Goal: Task Accomplishment & Management: Use online tool/utility

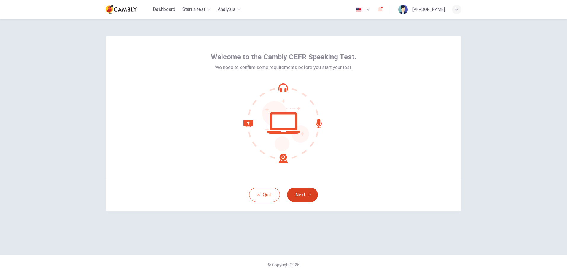
click at [309, 200] on button "Next" at bounding box center [302, 195] width 31 height 14
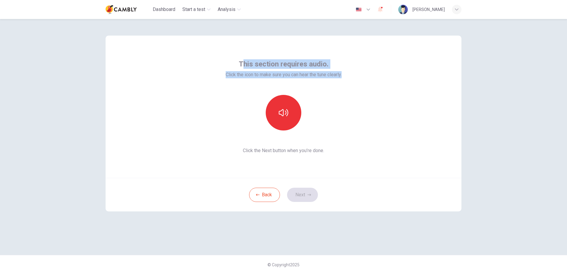
drag, startPoint x: 242, startPoint y: 63, endPoint x: 345, endPoint y: 73, distance: 103.5
click at [345, 73] on div "This section requires audio. Click the icon to make sure you can hear the tune …" at bounding box center [284, 107] width 356 height 142
click at [220, 61] on div "This section requires audio. Click the icon to make sure you can hear the tune …" at bounding box center [284, 107] width 356 height 142
drag, startPoint x: 236, startPoint y: 62, endPoint x: 343, endPoint y: 78, distance: 108.2
click at [342, 78] on div "This section requires audio. Click the icon to make sure you can hear the tune …" at bounding box center [284, 68] width 116 height 19
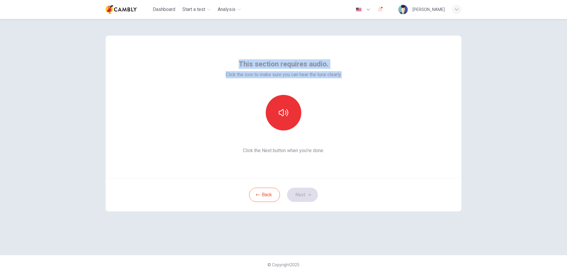
drag, startPoint x: 343, startPoint y: 78, endPoint x: 333, endPoint y: 75, distance: 9.9
copy div "This section requires audio. Click the icon to make sure you can hear the tune …"
click at [275, 119] on button "button" at bounding box center [284, 113] width 36 height 36
click at [276, 119] on button "button" at bounding box center [284, 113] width 36 height 36
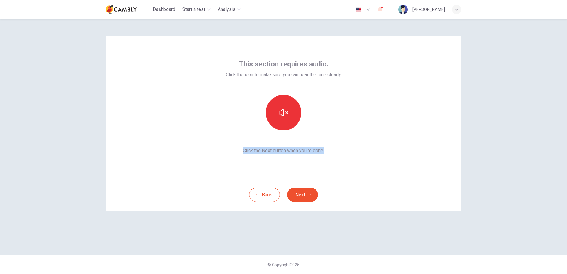
drag, startPoint x: 328, startPoint y: 150, endPoint x: 242, endPoint y: 150, distance: 85.4
click at [242, 150] on span "Click the Next button when you’re done." at bounding box center [284, 150] width 116 height 7
drag, startPoint x: 242, startPoint y: 150, endPoint x: 249, endPoint y: 148, distance: 6.7
copy span "Click the Next button when you’re done."
click at [298, 195] on button "Next" at bounding box center [302, 195] width 31 height 14
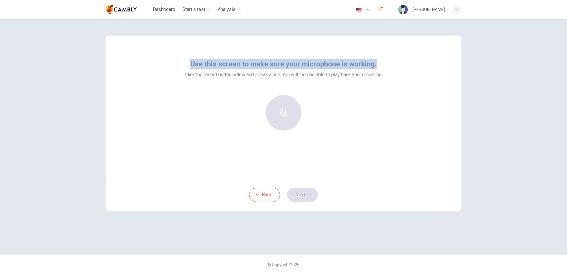
drag, startPoint x: 187, startPoint y: 60, endPoint x: 384, endPoint y: 59, distance: 197.3
click at [383, 59] on div "Use this screen to make sure your microphone is working. Click the record butto…" at bounding box center [284, 68] width 198 height 19
click at [284, 112] on icon "button" at bounding box center [283, 108] width 7 height 9
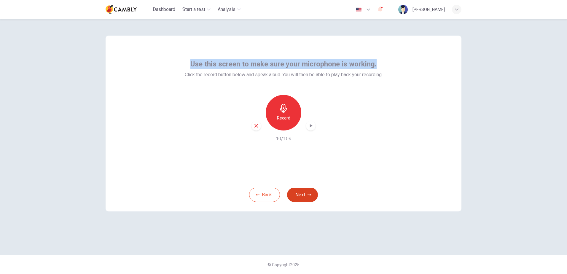
click at [308, 191] on button "Next" at bounding box center [302, 195] width 31 height 14
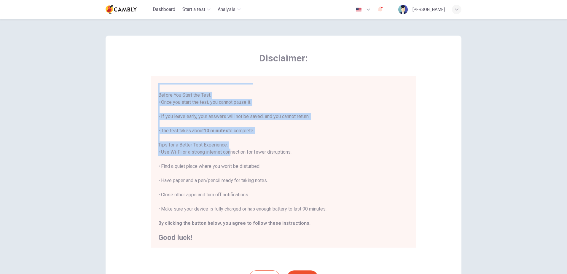
scroll to position [7, 0]
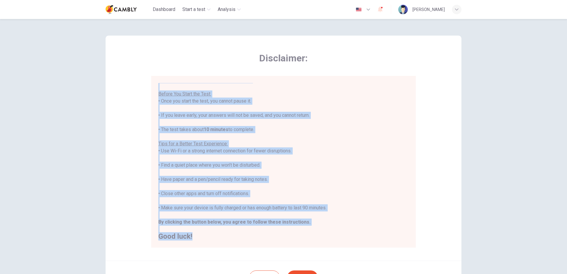
drag, startPoint x: 157, startPoint y: 85, endPoint x: 236, endPoint y: 237, distance: 171.0
click at [236, 237] on div "You are about to start a CEFR Speaking Test . Before You Start the Test: • Once…" at bounding box center [283, 158] width 250 height 164
drag, startPoint x: 236, startPoint y: 237, endPoint x: 223, endPoint y: 182, distance: 56.9
copy div "You are about to start a CEFR Speaking Test . Before You Start the Test: • Once…"
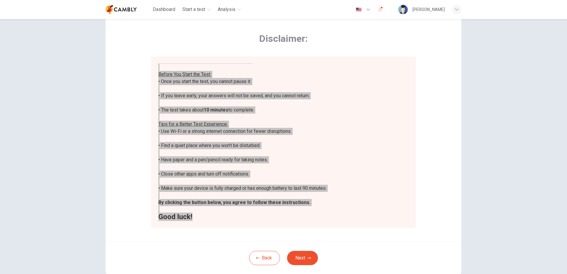
scroll to position [56, 0]
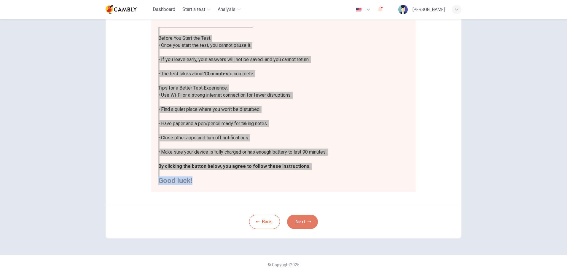
click at [308, 225] on button "Next" at bounding box center [302, 222] width 31 height 14
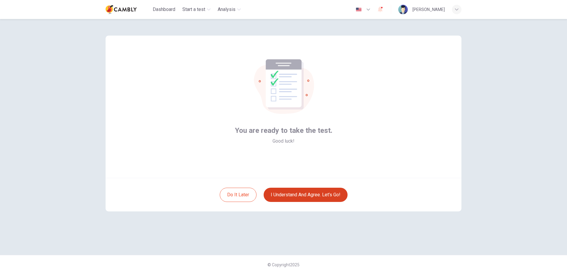
click at [297, 191] on button "I understand and agree. Let’s go!" at bounding box center [306, 195] width 84 height 14
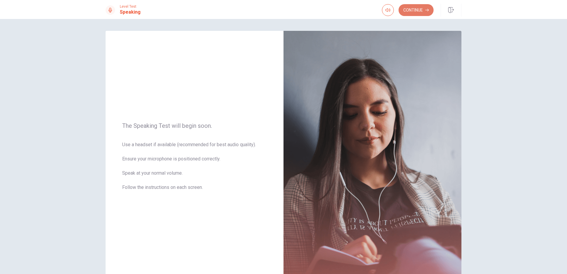
click at [414, 10] on button "Continue" at bounding box center [416, 10] width 35 height 12
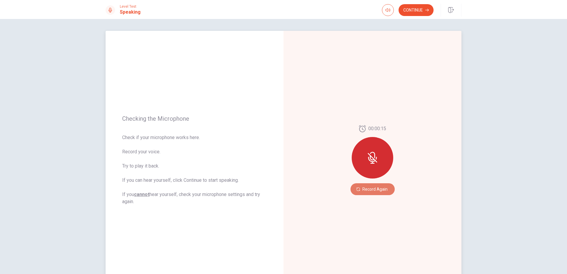
click at [362, 186] on button "Record Again" at bounding box center [373, 189] width 44 height 12
click at [378, 192] on button "Play Audio" at bounding box center [379, 189] width 8 height 8
click at [419, 10] on button "Continue" at bounding box center [416, 10] width 35 height 12
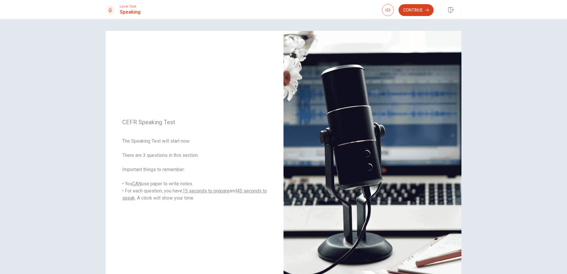
click at [416, 13] on button "Continue" at bounding box center [416, 10] width 35 height 12
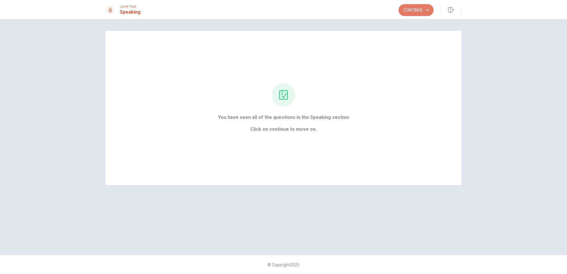
click at [411, 10] on button "Continue" at bounding box center [416, 10] width 35 height 12
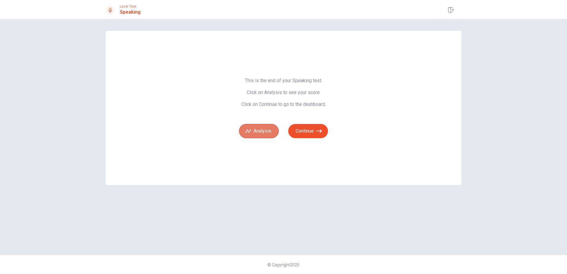
click at [252, 129] on button "Analysis" at bounding box center [259, 131] width 40 height 14
